Goal: Information Seeking & Learning: Learn about a topic

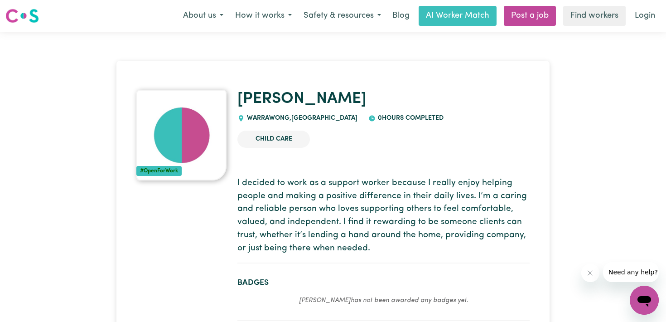
click at [272, 191] on p "I decided to work as a support worker because I really enjoy helping people and…" at bounding box center [384, 216] width 292 height 78
click at [201, 19] on button "About us" at bounding box center [203, 15] width 52 height 19
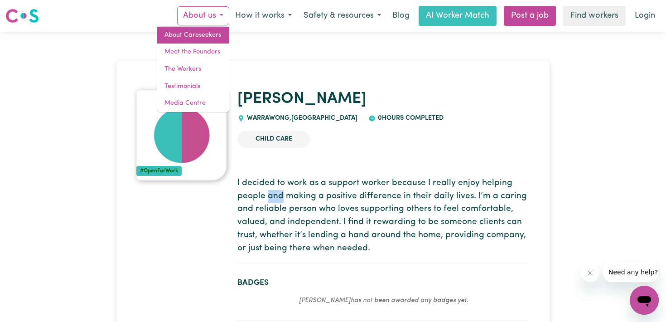
click at [202, 36] on link "About Careseekers" at bounding box center [193, 35] width 72 height 17
click at [340, 197] on p "I decided to work as a support worker because I really enjoy helping people and…" at bounding box center [384, 216] width 292 height 78
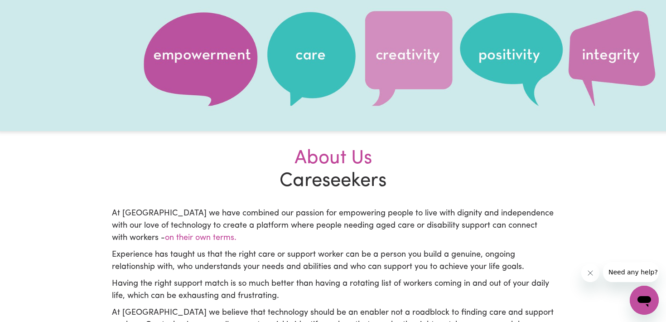
scroll to position [84, 0]
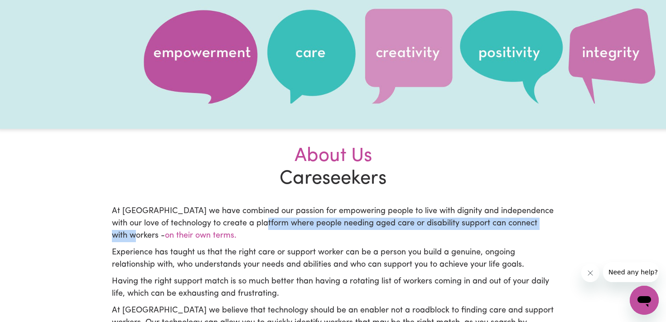
drag, startPoint x: 261, startPoint y: 223, endPoint x: 141, endPoint y: 235, distance: 121.2
click at [141, 234] on p "At [GEOGRAPHIC_DATA] we have combined our passion for empowering people to live…" at bounding box center [333, 223] width 442 height 37
copy p "where people needing aged care or disability support can connect with workers"
